Goal: Transaction & Acquisition: Book appointment/travel/reservation

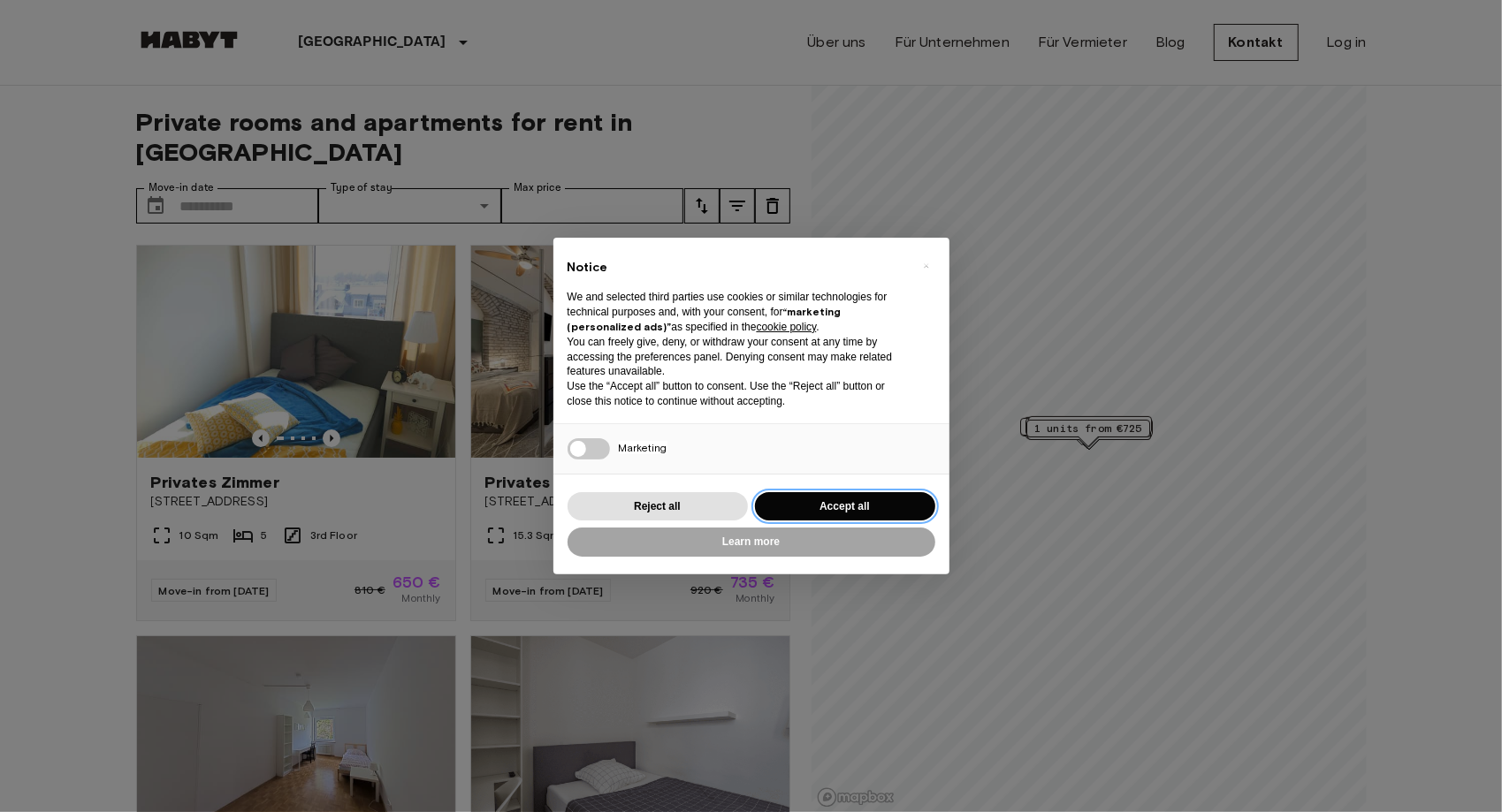
click at [843, 500] on button "Accept all" at bounding box center [845, 506] width 181 height 29
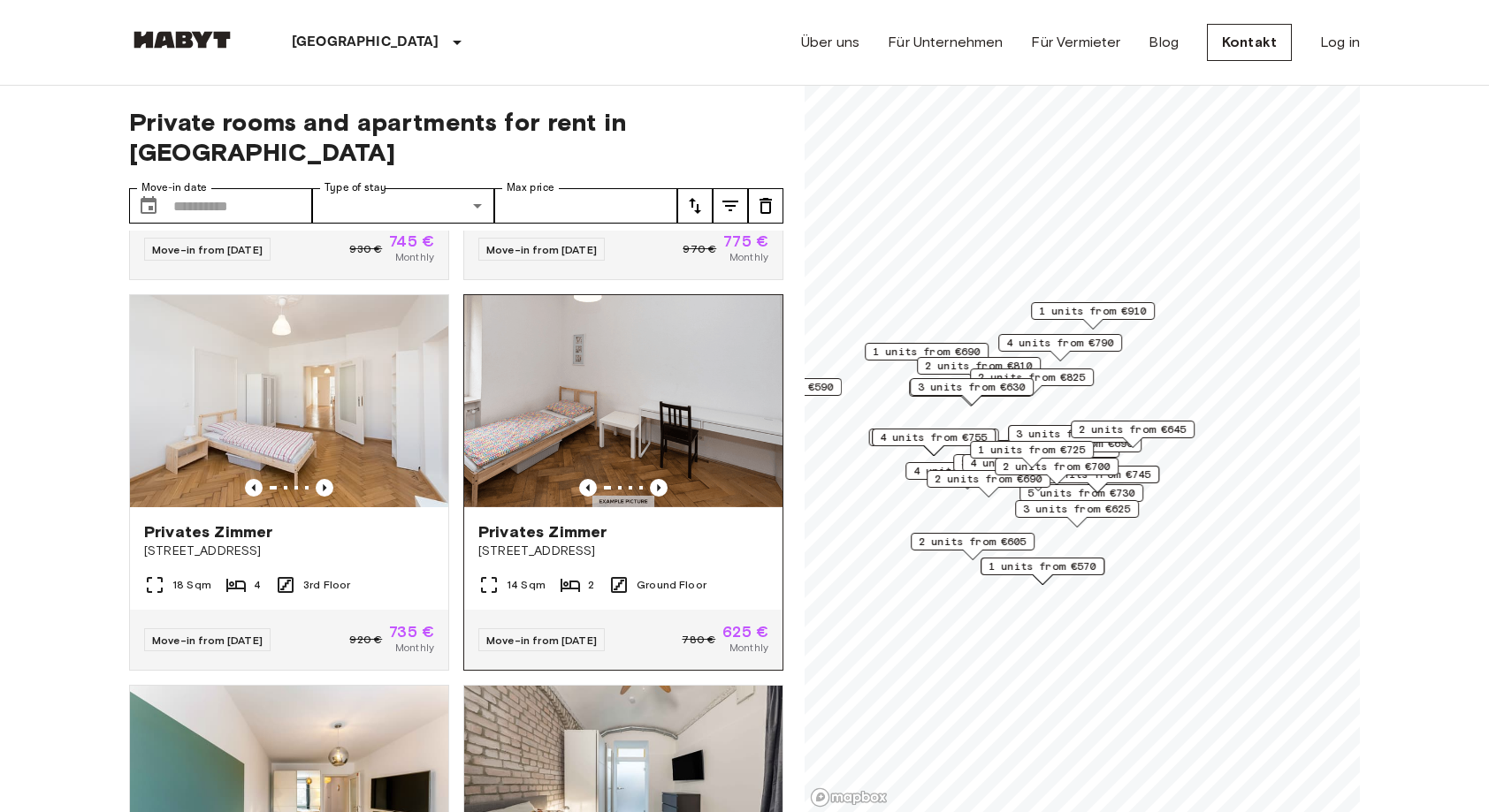
scroll to position [1149, 0]
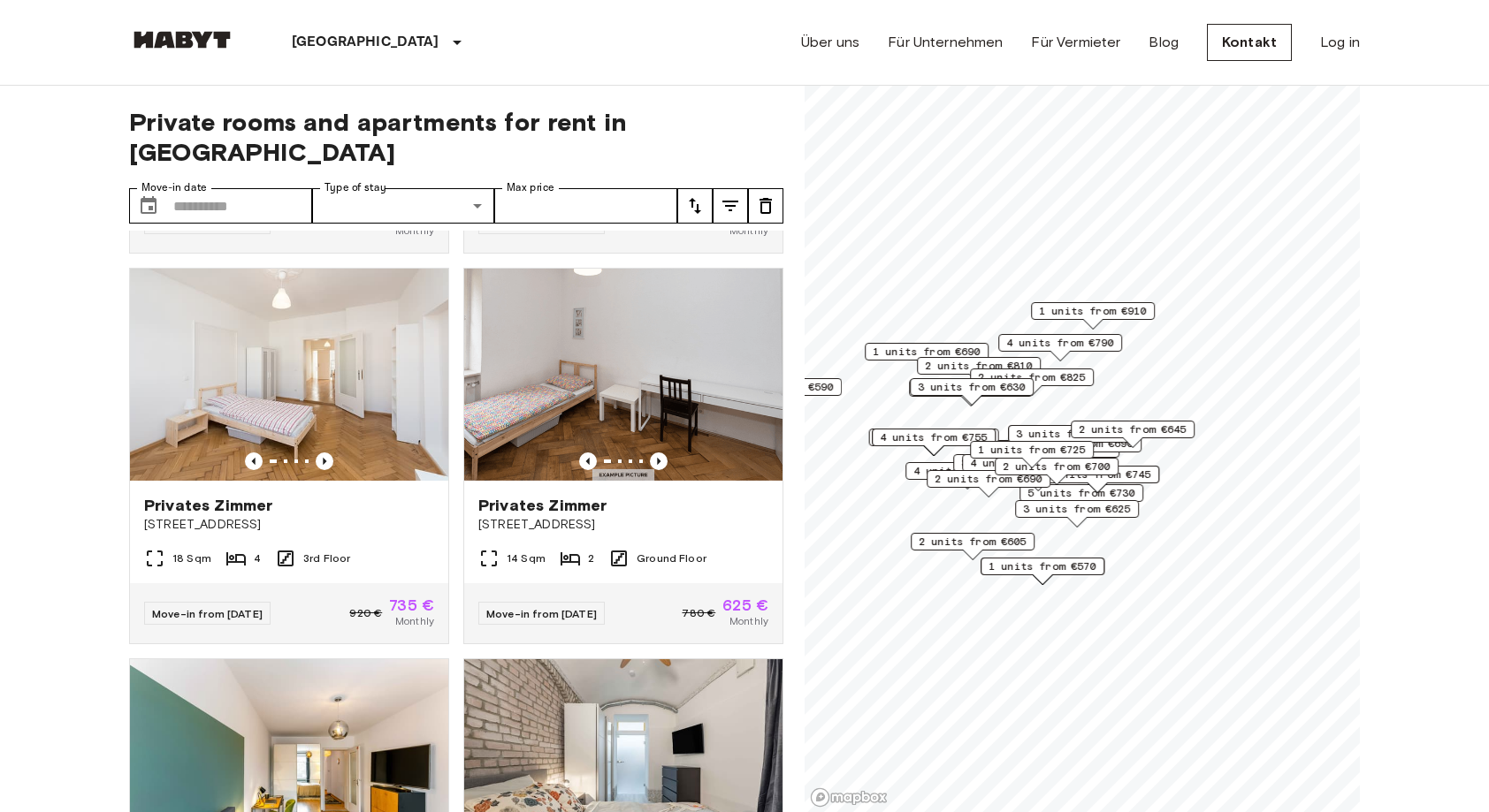
click at [1066, 380] on span "2 units from €825" at bounding box center [1032, 377] width 108 height 16
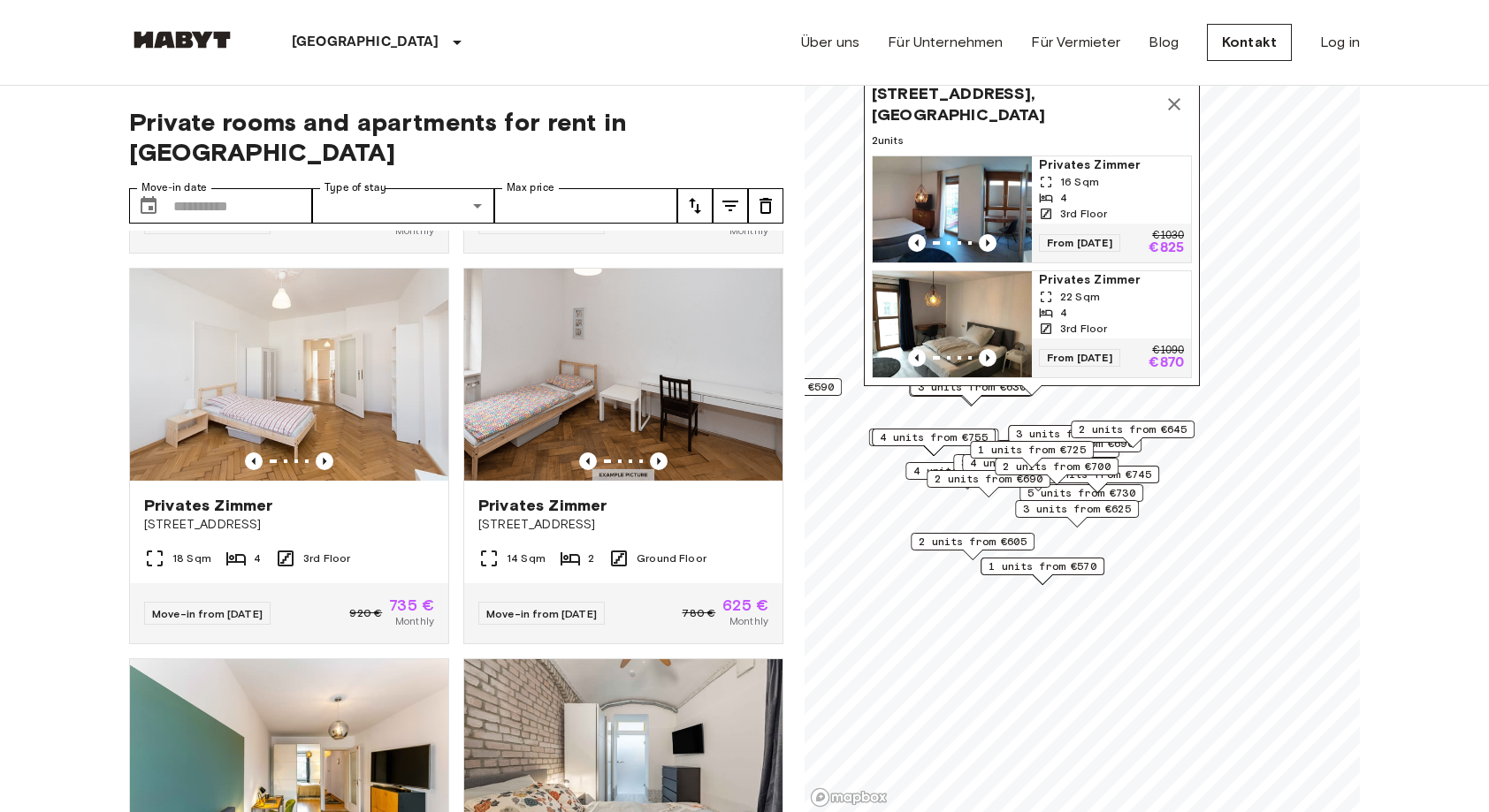
click at [991, 306] on img "Map marker" at bounding box center [952, 324] width 159 height 106
click at [976, 165] on img "Map marker" at bounding box center [952, 209] width 159 height 106
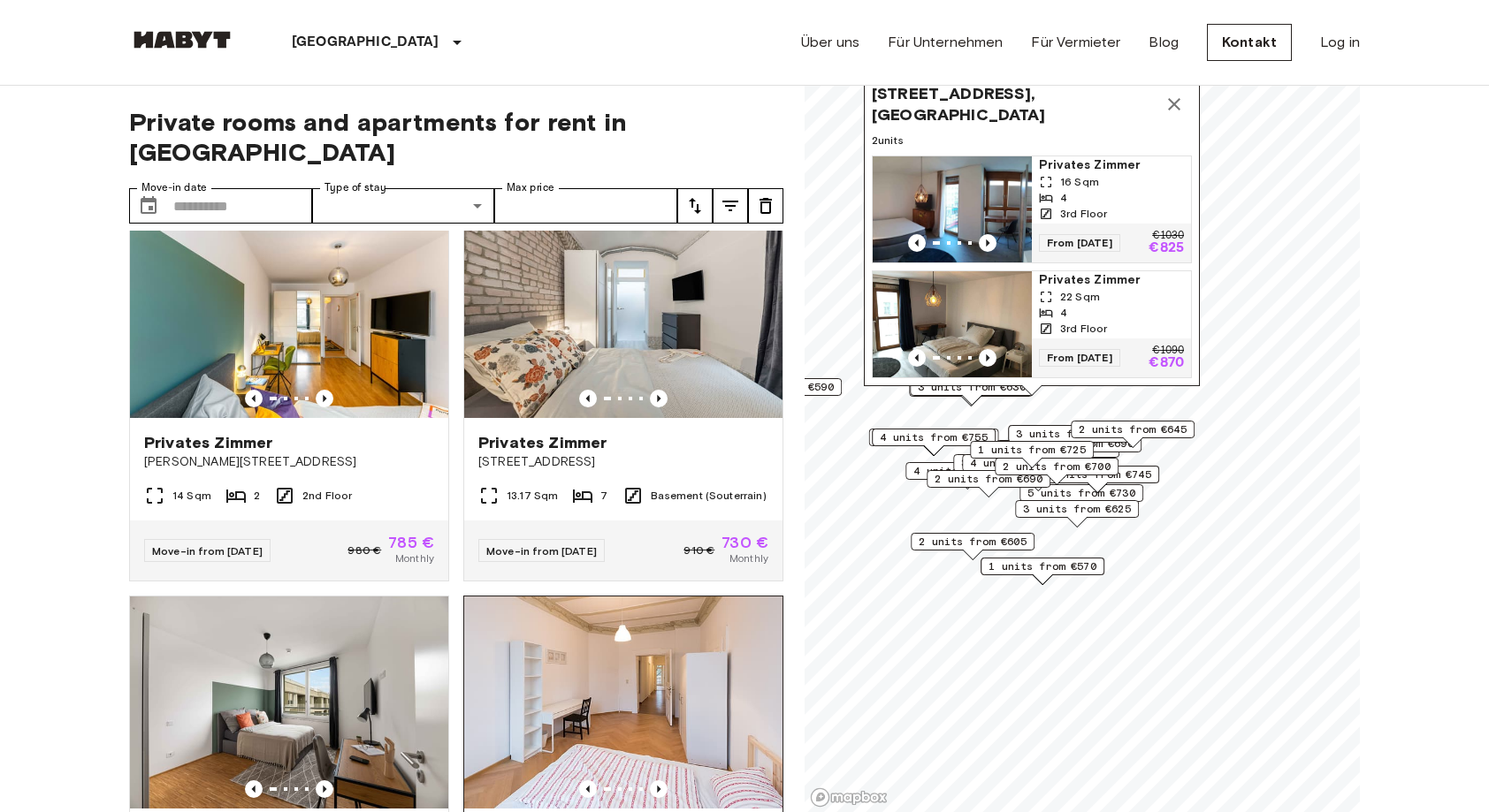
scroll to position [1767, 0]
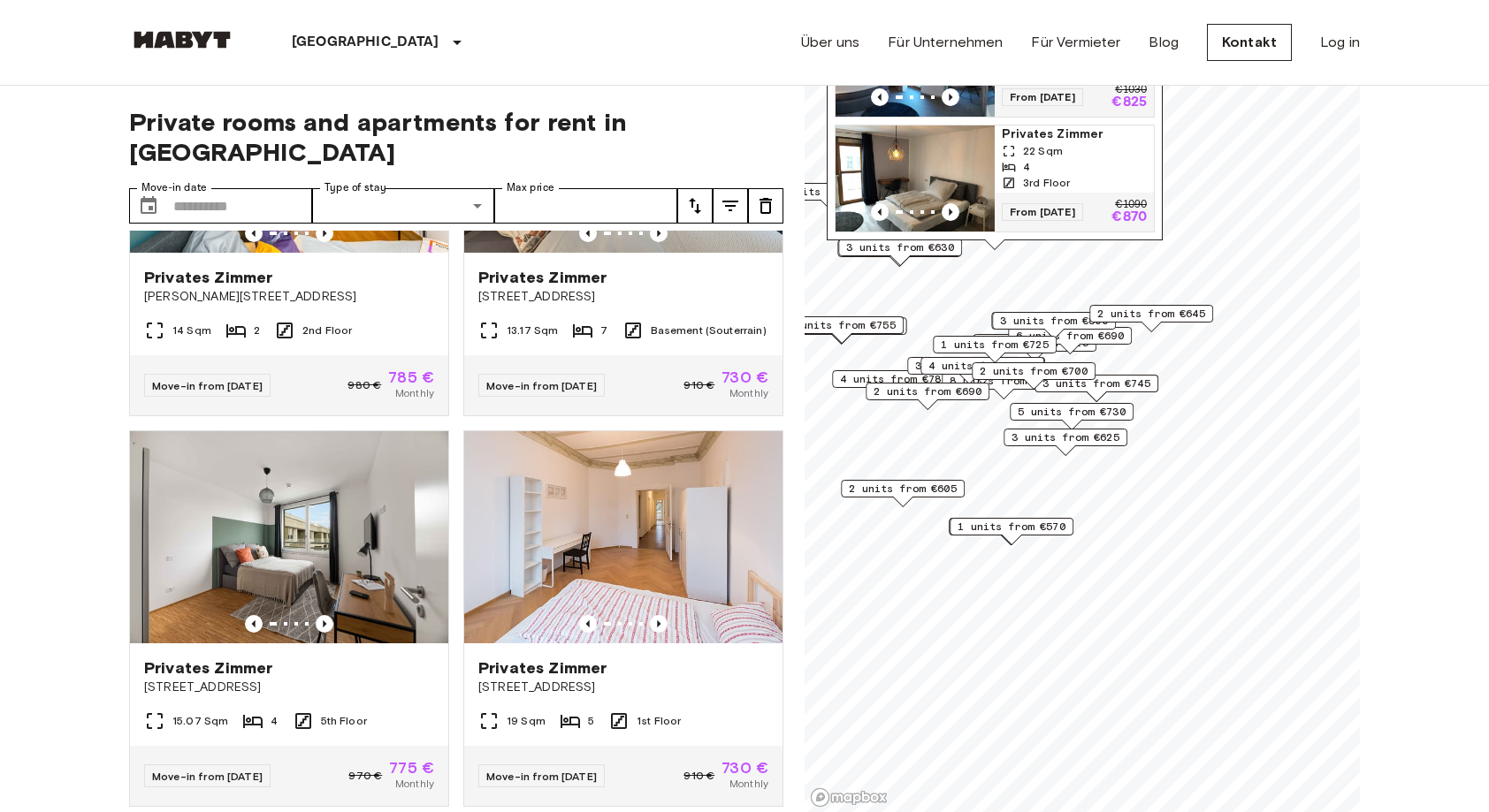
click at [856, 374] on span "4 units from €785" at bounding box center [893, 378] width 108 height 16
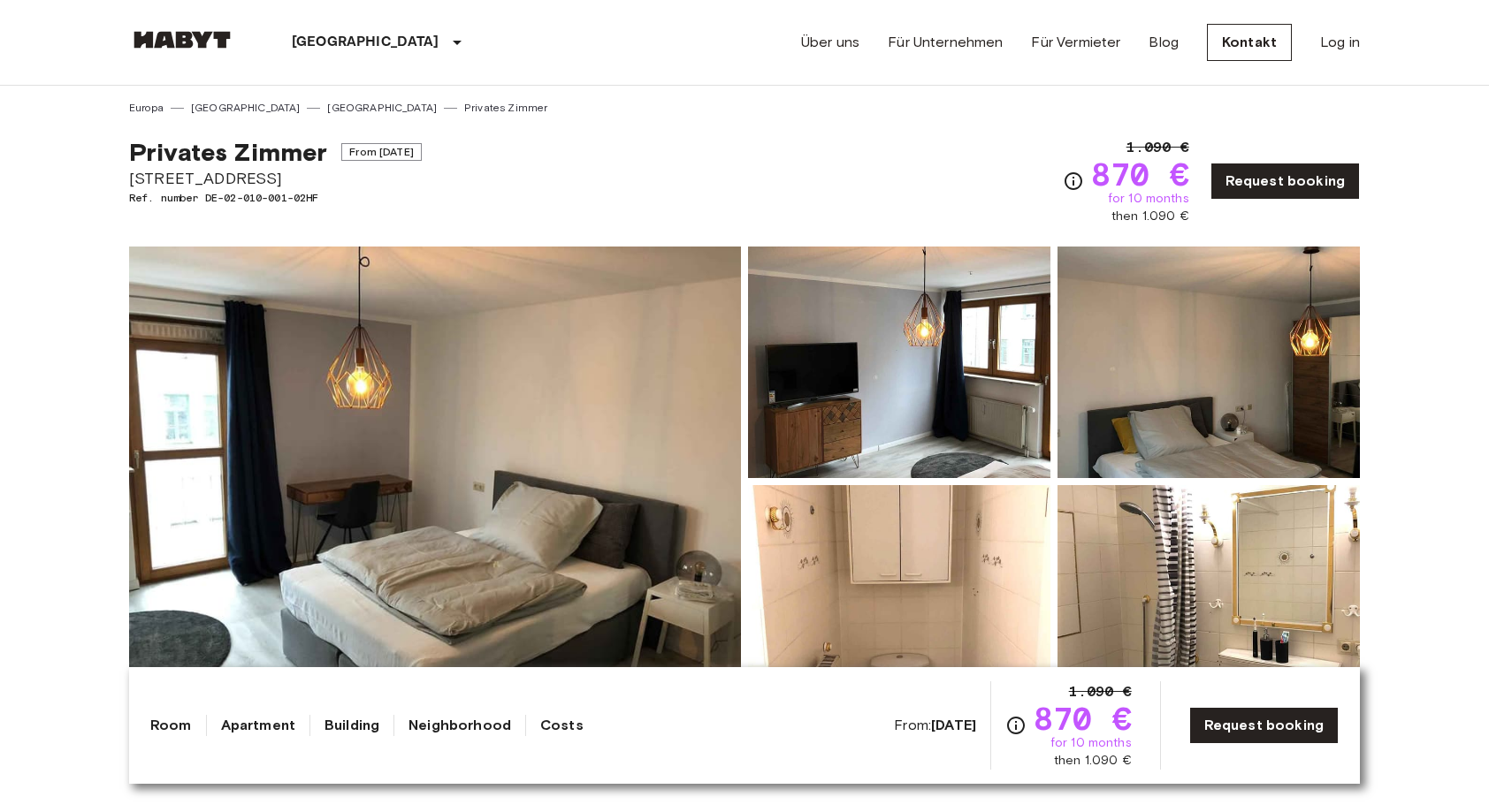
click at [368, 486] on img at bounding box center [435, 482] width 612 height 470
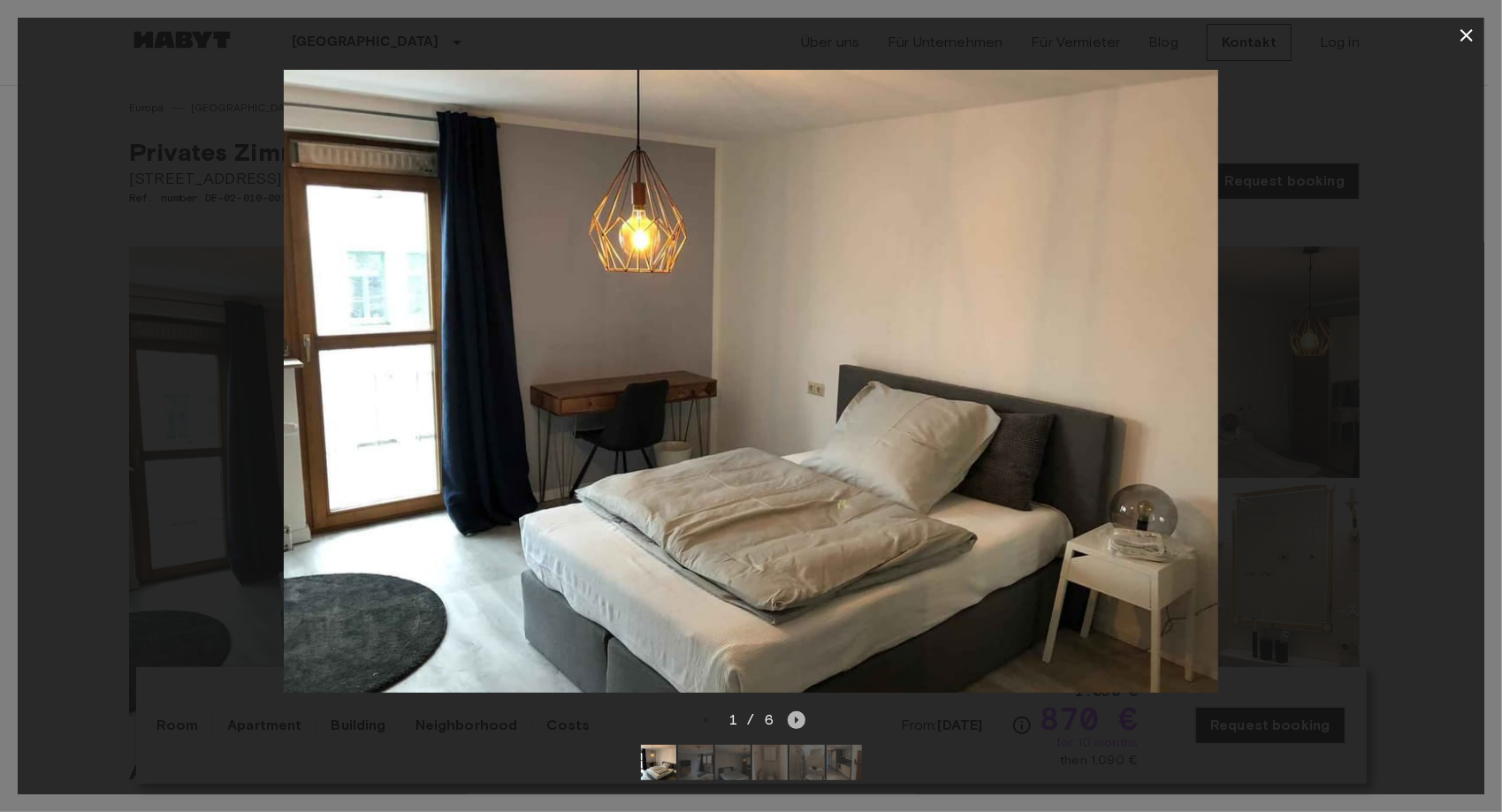
click at [789, 711] on icon "Next image" at bounding box center [796, 720] width 18 height 18
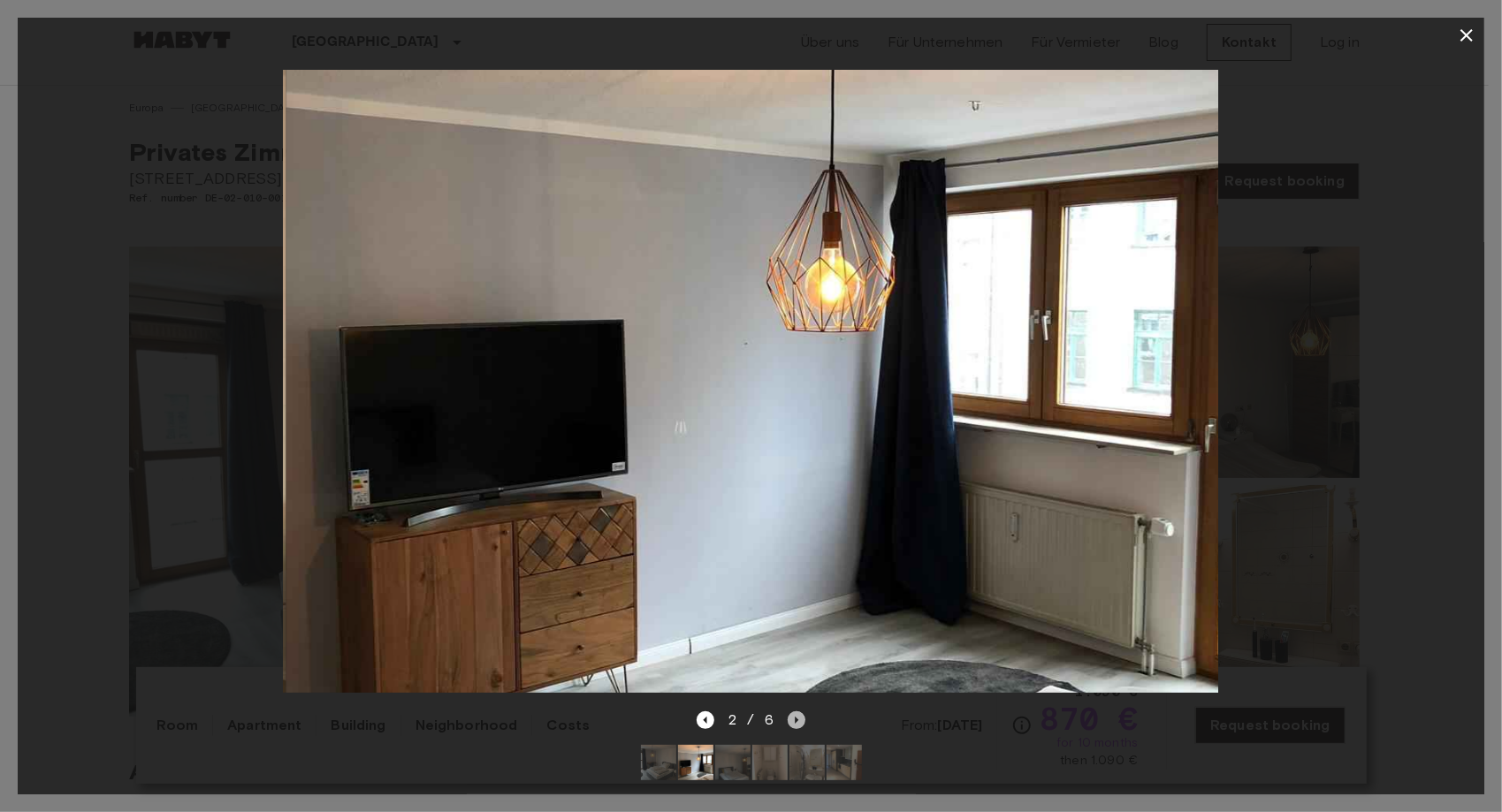
click at [791, 711] on icon "Next image" at bounding box center [796, 720] width 18 height 18
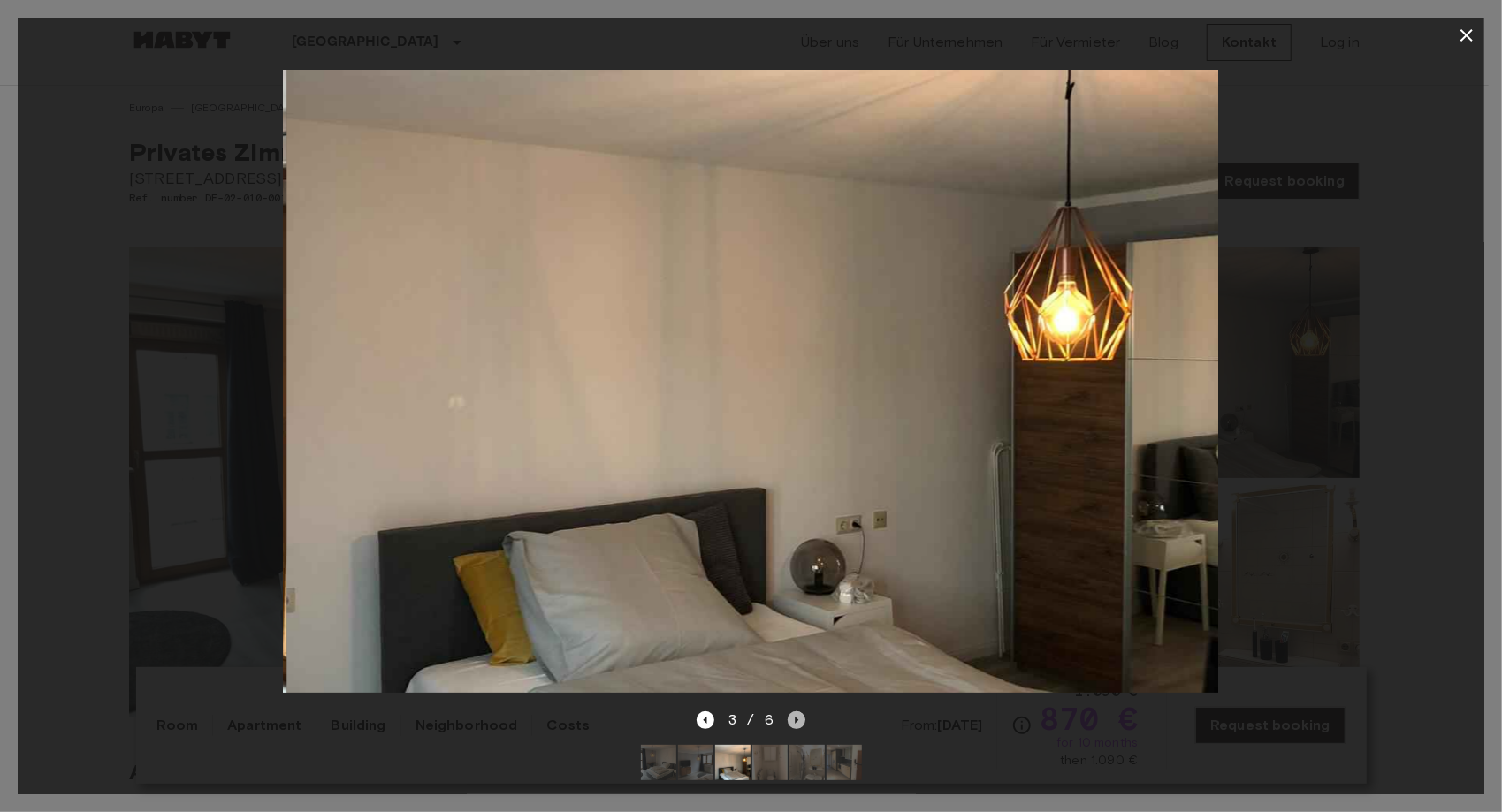
click at [791, 711] on icon "Next image" at bounding box center [796, 720] width 18 height 18
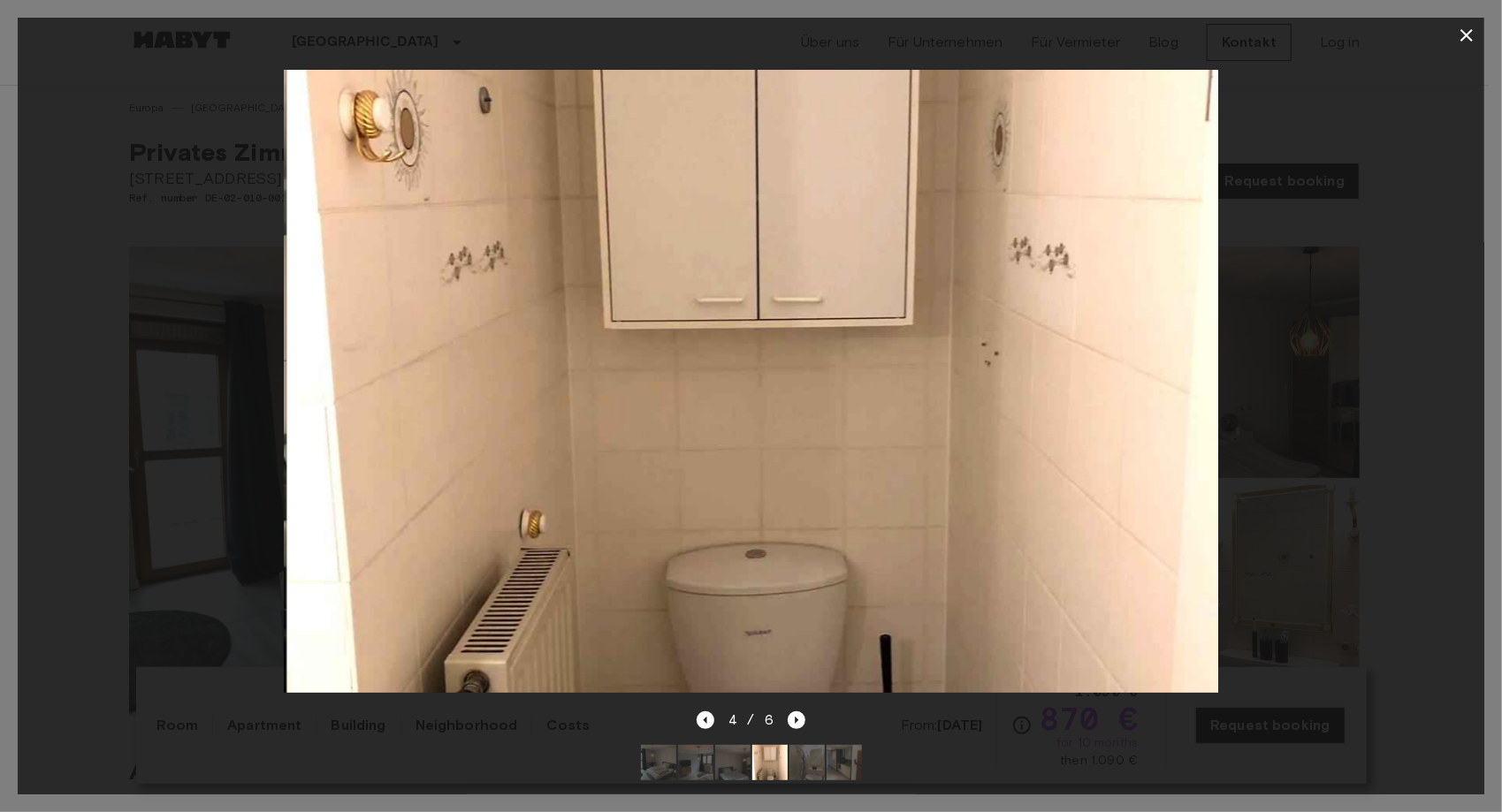
click at [793, 694] on div at bounding box center [751, 381] width 1466 height 657
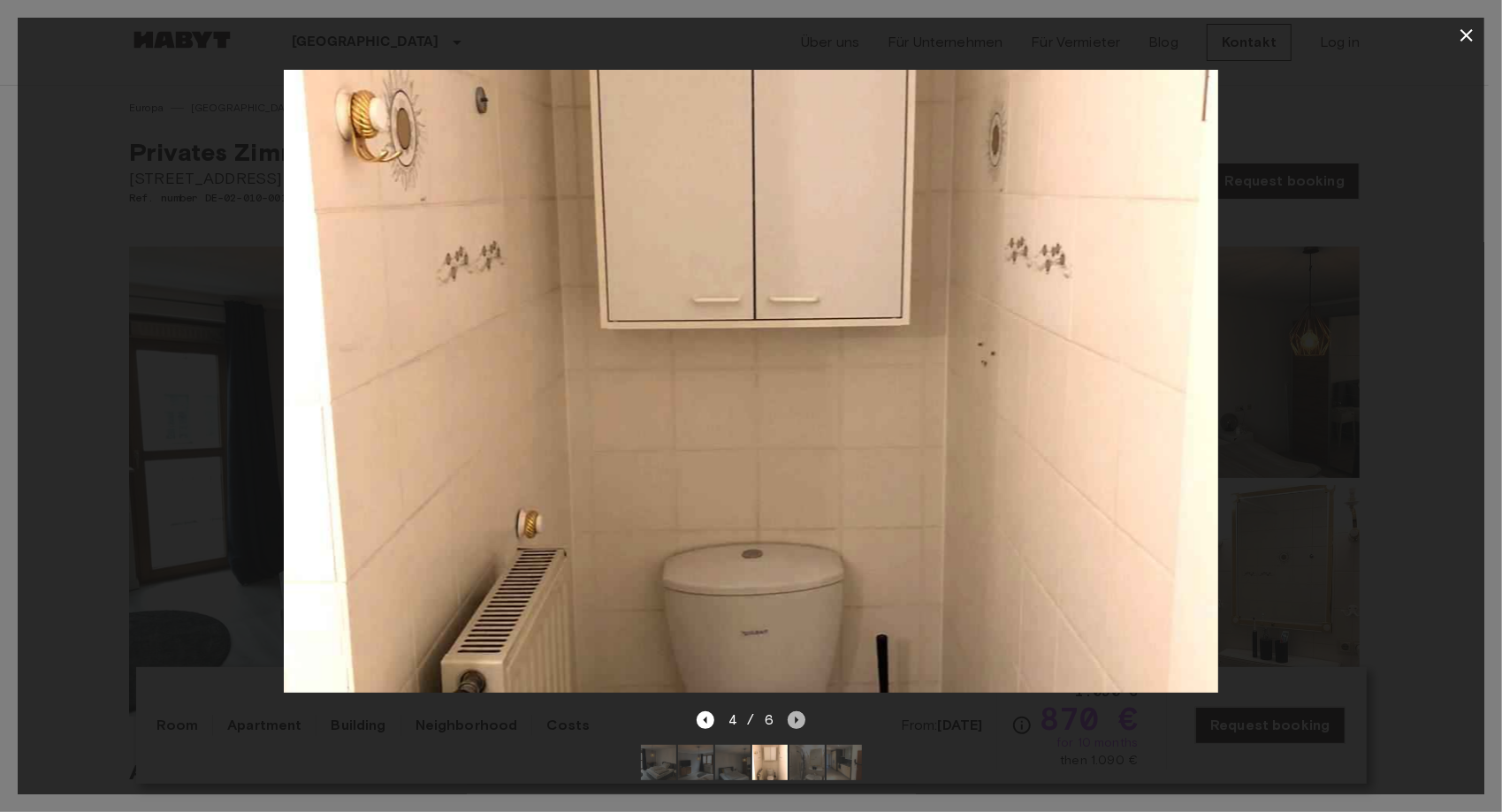
click at [799, 711] on icon "Next image" at bounding box center [796, 720] width 18 height 18
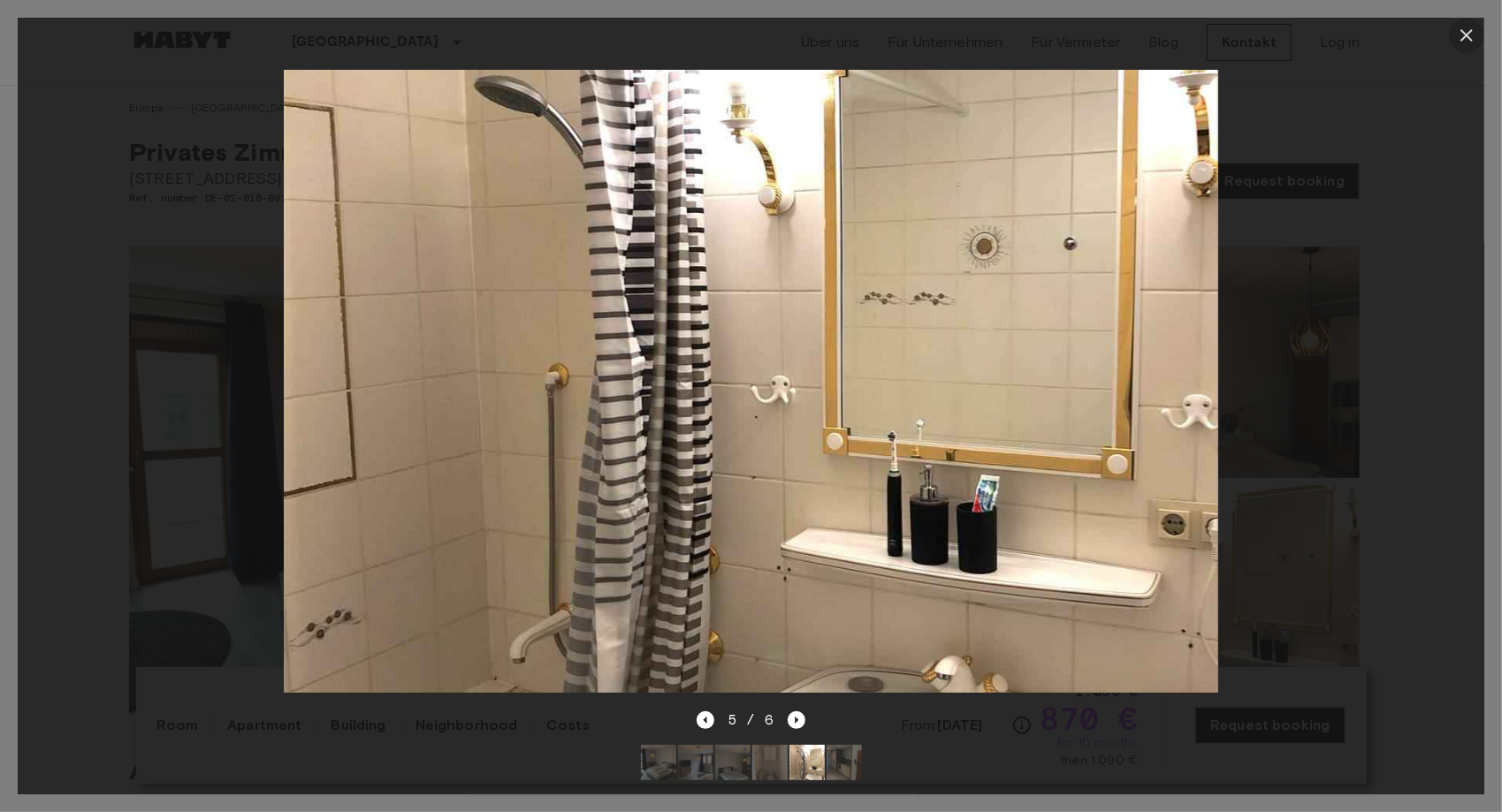
click at [1482, 33] on button "button" at bounding box center [1466, 36] width 36 height 36
